Goal: Book appointment/travel/reservation

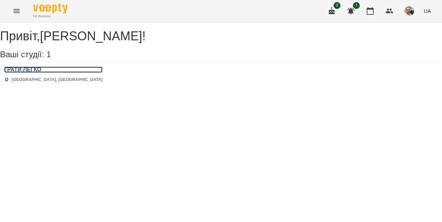
click at [42, 73] on h3 "ГРАТИ ЛЕГКО" at bounding box center [53, 70] width 98 height 6
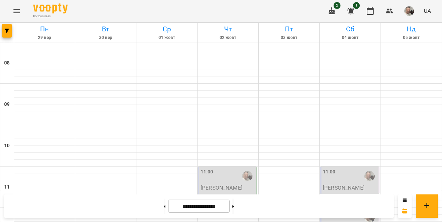
scroll to position [390, 0]
click at [205, 205] on input "**********" at bounding box center [198, 206] width 61 height 13
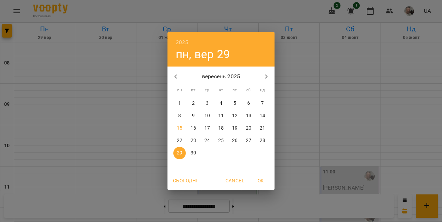
click at [182, 141] on p "22" at bounding box center [180, 140] width 6 height 7
type input "**********"
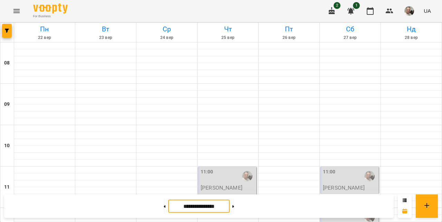
scroll to position [367, 0]
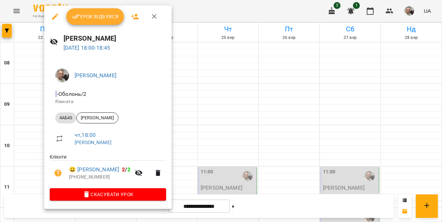
click at [262, 181] on div at bounding box center [221, 111] width 442 height 222
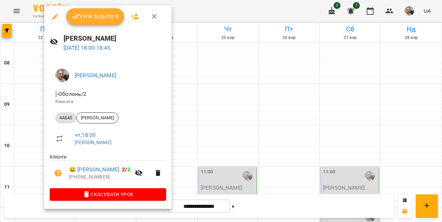
click at [31, 131] on div at bounding box center [221, 111] width 442 height 222
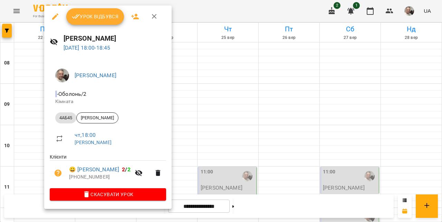
click at [30, 135] on div at bounding box center [221, 111] width 442 height 222
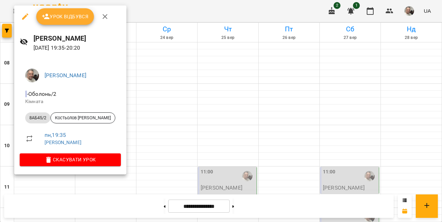
click at [108, 195] on div at bounding box center [221, 111] width 442 height 222
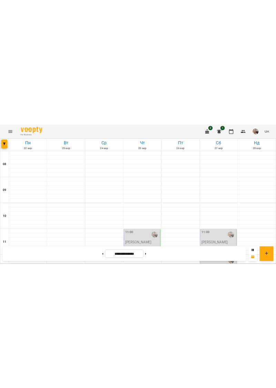
scroll to position [382, 0]
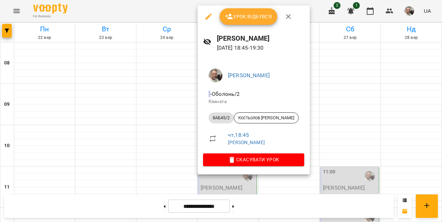
click at [329, 140] on div at bounding box center [221, 111] width 442 height 222
